Goal: Register for event/course

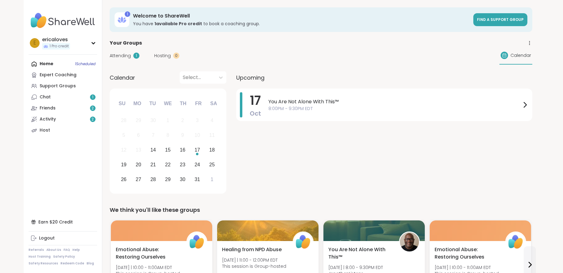
click at [55, 63] on div "Home 1 Scheduled Expert Coaching Support Groups Chat 1 Friends 2 Activity 2 Host" at bounding box center [63, 96] width 68 height 77
click at [48, 83] on div "Support Groups" at bounding box center [58, 86] width 36 height 6
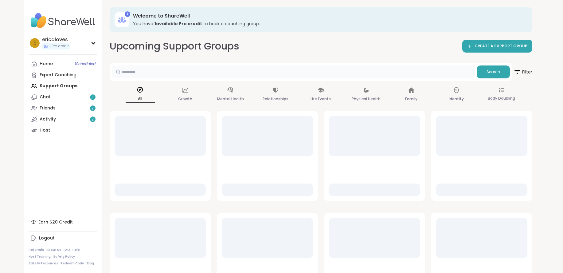
click at [195, 67] on input "text" at bounding box center [293, 71] width 362 height 12
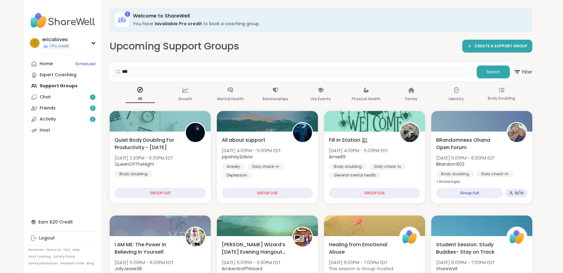
type input "***"
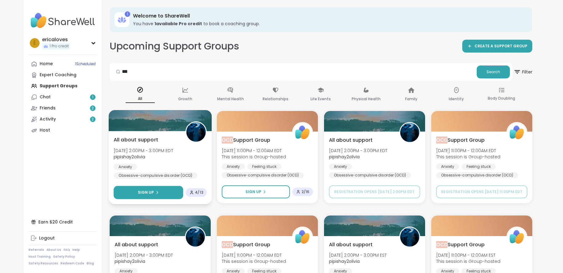
click at [167, 195] on button "Sign Up" at bounding box center [148, 192] width 69 height 13
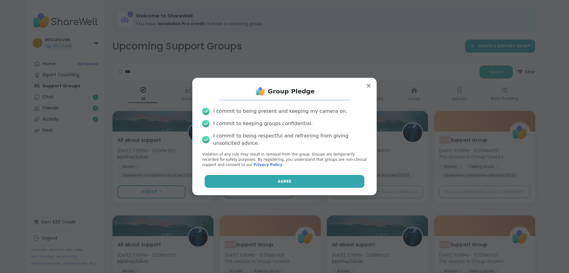
click at [219, 185] on button "Agree" at bounding box center [285, 181] width 160 height 13
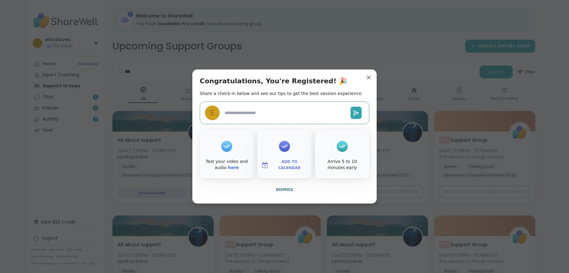
type textarea "*"
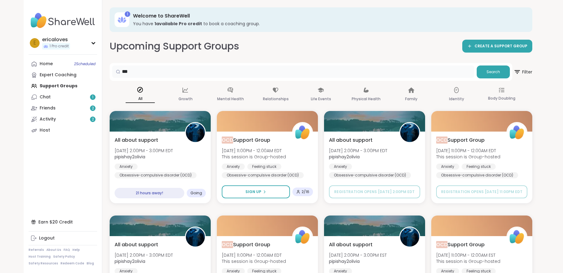
click at [273, 66] on input "***" at bounding box center [293, 71] width 362 height 12
drag, startPoint x: 271, startPoint y: 71, endPoint x: 122, endPoint y: 70, distance: 149.3
click at [122, 70] on div "***" at bounding box center [293, 71] width 362 height 12
type input "**********"
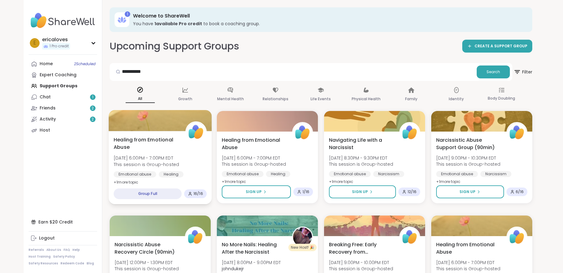
click at [158, 154] on div "Healing from Emotional Abuse [DATE] 6:00PM - 7:00PM EDT This session is Group-h…" at bounding box center [160, 161] width 93 height 50
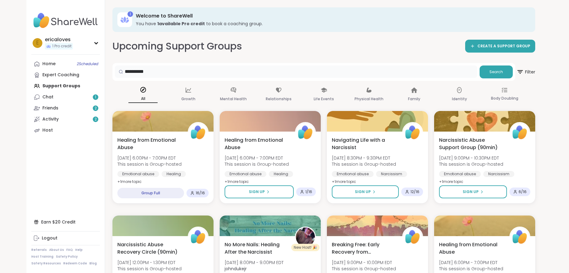
click at [347, 73] on input "**********" at bounding box center [296, 71] width 362 height 12
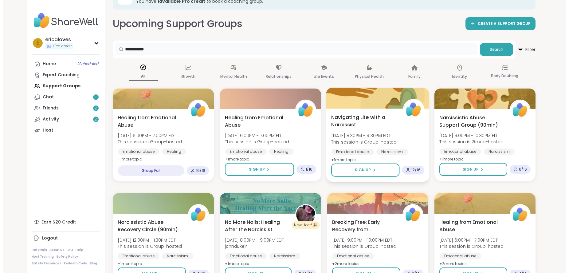
scroll to position [28, 0]
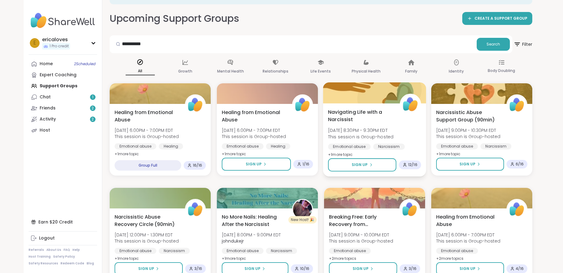
click at [381, 122] on span "Navigating Life with a Narcissist" at bounding box center [360, 115] width 65 height 15
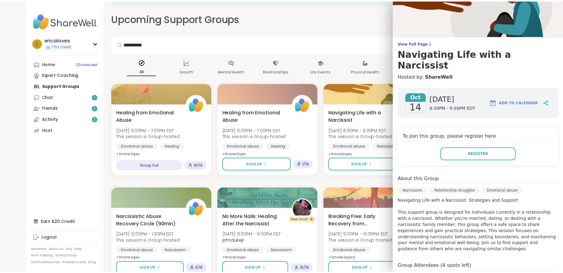
scroll to position [14, 0]
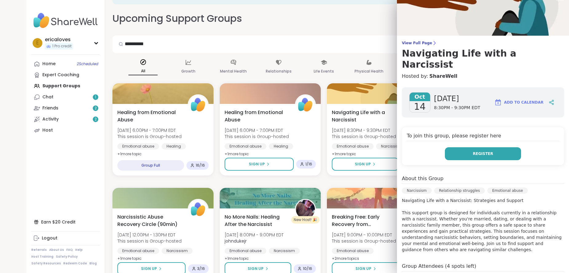
click at [474, 151] on span "Register" at bounding box center [483, 154] width 20 height 6
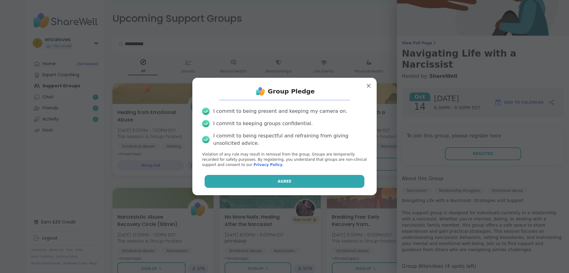
click at [323, 179] on button "Agree" at bounding box center [285, 181] width 160 height 13
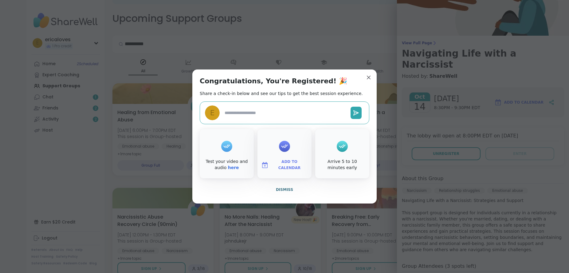
type textarea "*"
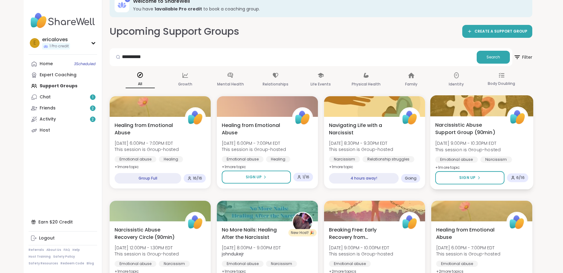
scroll to position [0, 0]
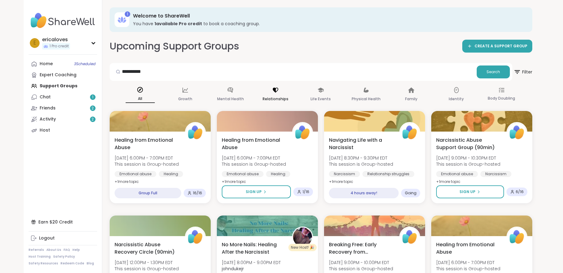
click at [272, 88] on icon at bounding box center [275, 90] width 7 height 7
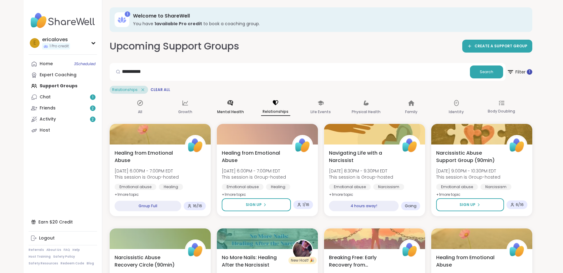
click at [230, 105] on icon at bounding box center [230, 103] width 7 height 7
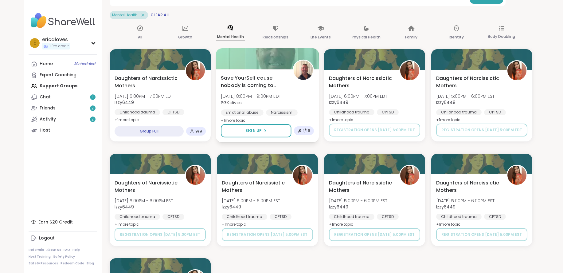
scroll to position [84, 0]
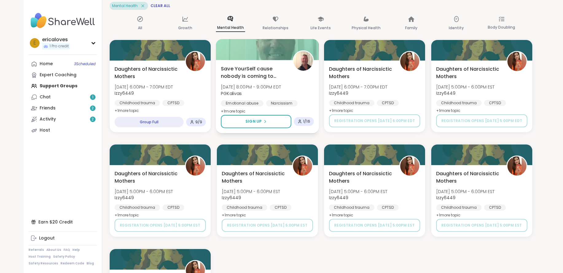
click at [225, 143] on div "Daughters of Narcissictic Mothers [DATE] 6:00PM - 7:00PM EDT Izzy6449 Childhood…" at bounding box center [321, 190] width 423 height 301
click at [538, 132] on div "**********" at bounding box center [320, 128] width 437 height 425
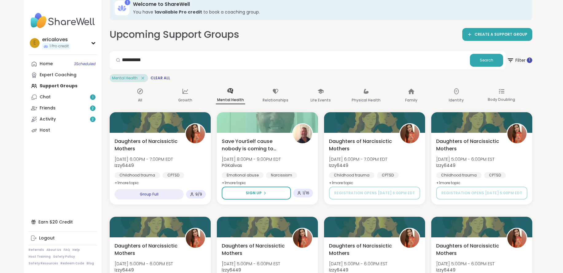
scroll to position [10, 0]
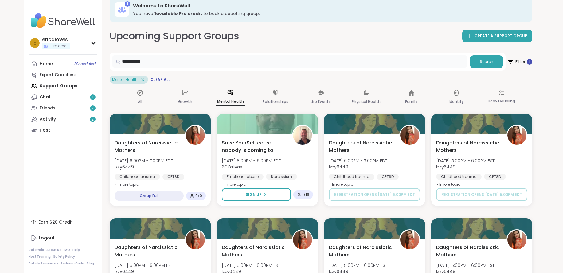
click at [168, 61] on input "**********" at bounding box center [289, 61] width 355 height 12
drag, startPoint x: 168, startPoint y: 61, endPoint x: 83, endPoint y: 60, distance: 85.4
click at [83, 60] on div "**********" at bounding box center [282, 202] width 516 height 425
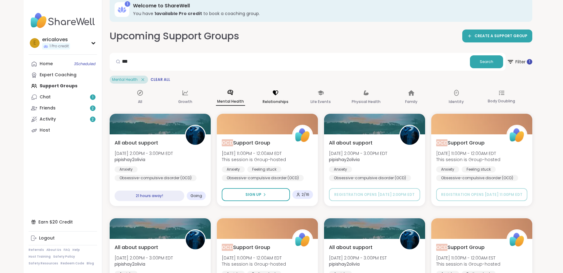
click at [273, 100] on p "Relationships" at bounding box center [276, 101] width 26 height 7
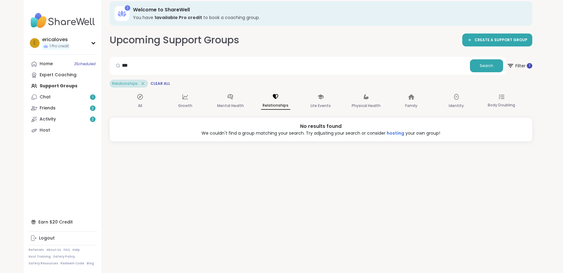
scroll to position [6, 0]
click at [226, 94] on div "Mental Health" at bounding box center [230, 101] width 29 height 23
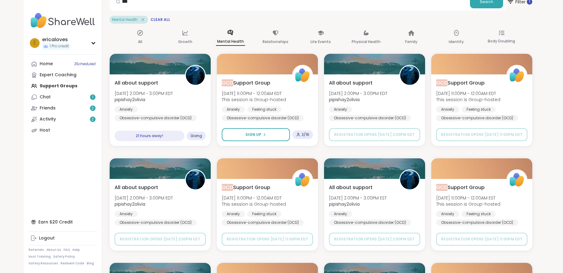
scroll to position [76, 0]
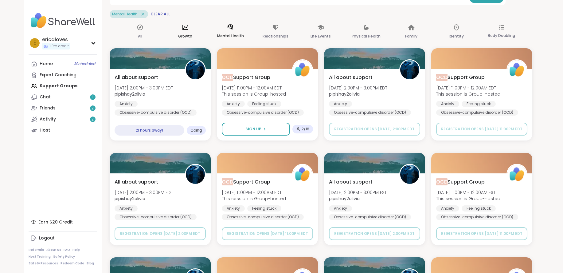
click at [190, 41] on div "Growth" at bounding box center [185, 32] width 29 height 23
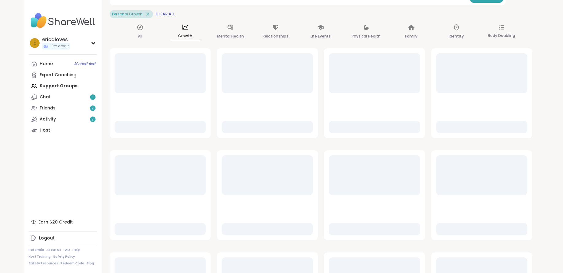
scroll to position [6, 0]
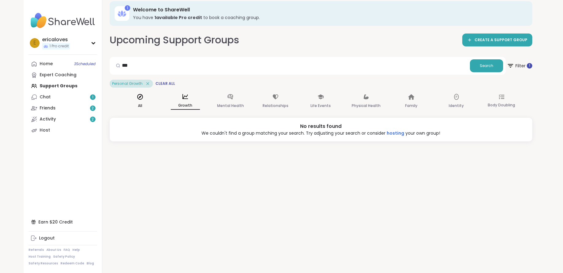
click at [137, 94] on icon at bounding box center [140, 96] width 7 height 7
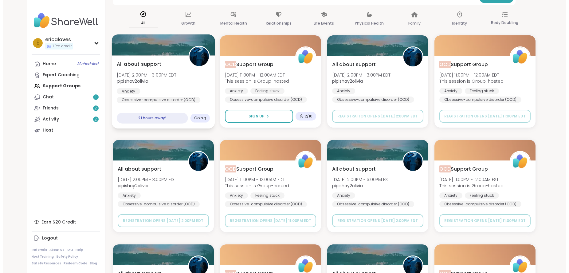
scroll to position [0, 0]
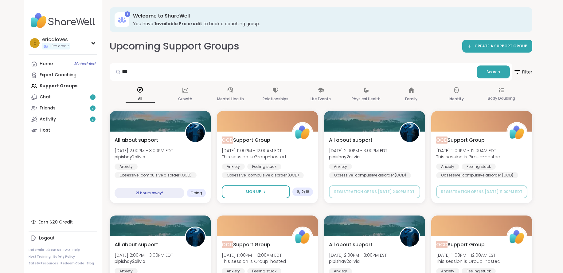
click at [288, 61] on div "Upcoming Support Groups CREATE A SUPPORT GROUP *** Search Filter All Growth Men…" at bounding box center [321, 277] width 423 height 477
click at [218, 76] on input "***" at bounding box center [293, 71] width 362 height 12
type input "*"
click at [48, 97] on div "Chat 1" at bounding box center [45, 97] width 11 height 6
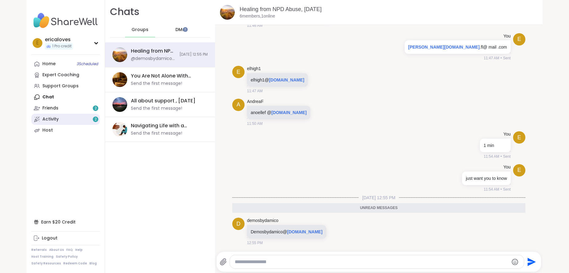
click at [48, 114] on link "Activity 2" at bounding box center [65, 119] width 68 height 11
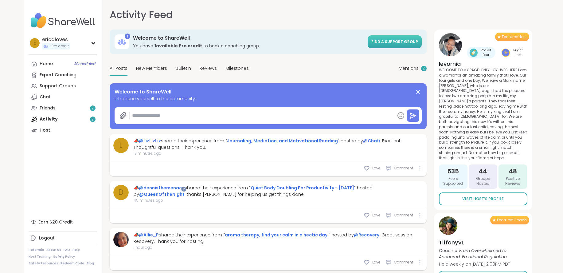
click at [392, 41] on span "Find a support group" at bounding box center [394, 41] width 47 height 5
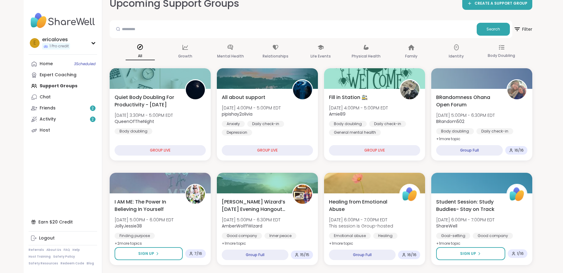
scroll to position [43, 0]
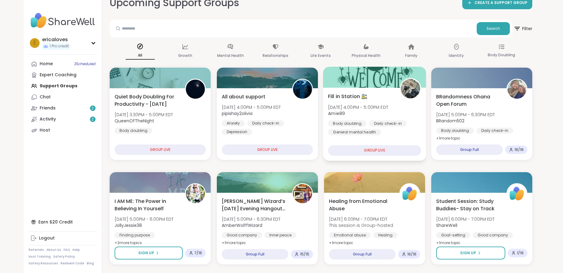
click at [366, 104] on span "[DATE] 4:00PM - 5:00PM EDT" at bounding box center [358, 107] width 60 height 6
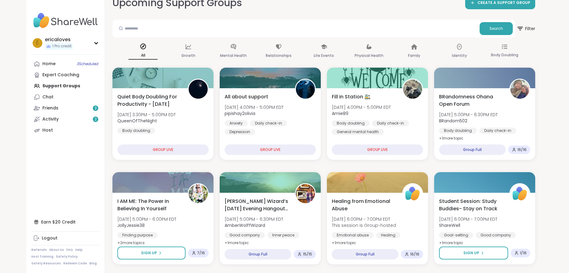
click at [341, 44] on div "All Growth Mental Health Relationships Life Events Physical Health Family Ident…" at bounding box center [323, 51] width 423 height 23
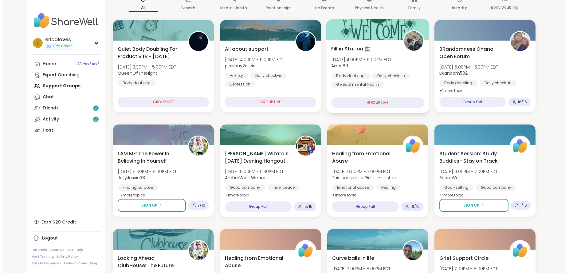
scroll to position [92, 0]
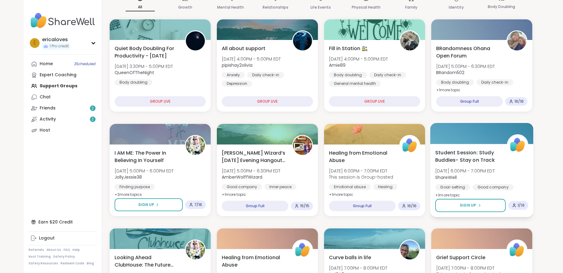
click at [452, 157] on span "Student Session: Study Buddies- Stay on Track" at bounding box center [467, 156] width 65 height 15
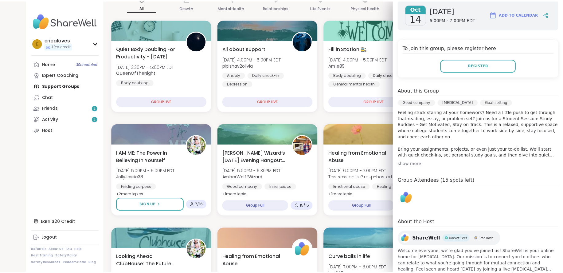
scroll to position [103, 0]
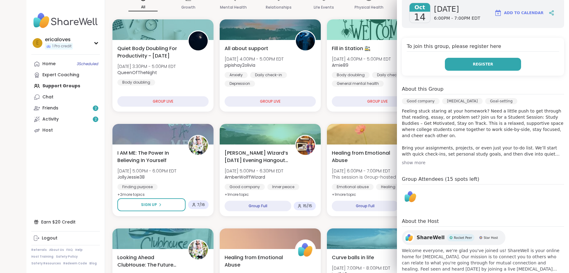
click at [476, 64] on span "Register" at bounding box center [483, 64] width 20 height 6
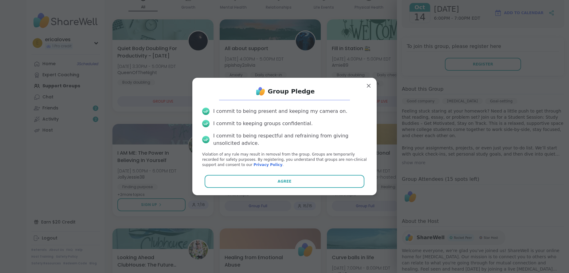
click at [310, 188] on div "Group Pledge I commit to being present and keeping my camera on. I commit to ke…" at bounding box center [284, 136] width 174 height 107
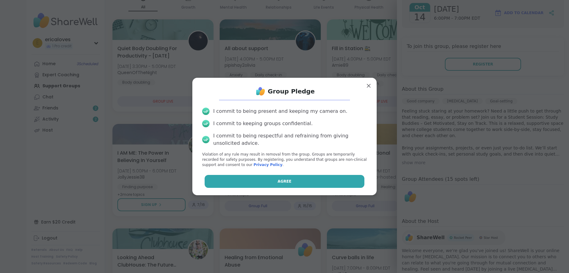
click at [312, 182] on button "Agree" at bounding box center [285, 181] width 160 height 13
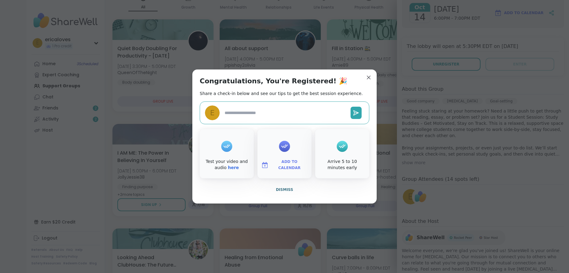
type textarea "*"
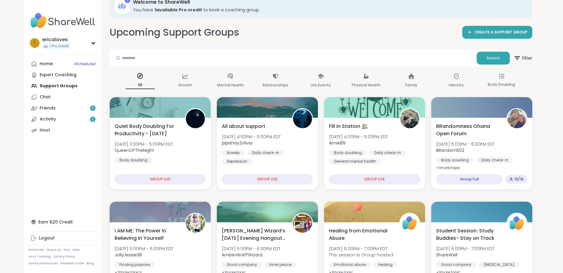
scroll to position [0, 0]
